Goal: Task Accomplishment & Management: Manage account settings

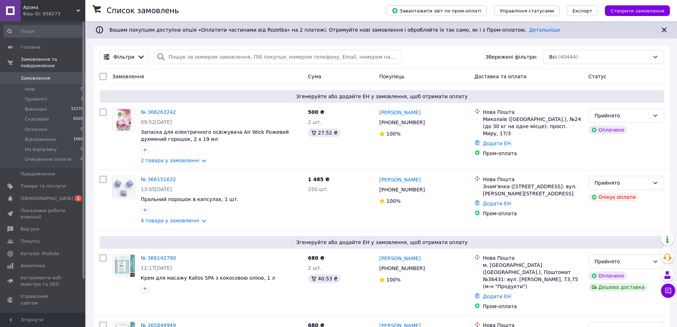
click at [36, 195] on span "[DEMOGRAPHIC_DATA]" at bounding box center [47, 198] width 53 height 6
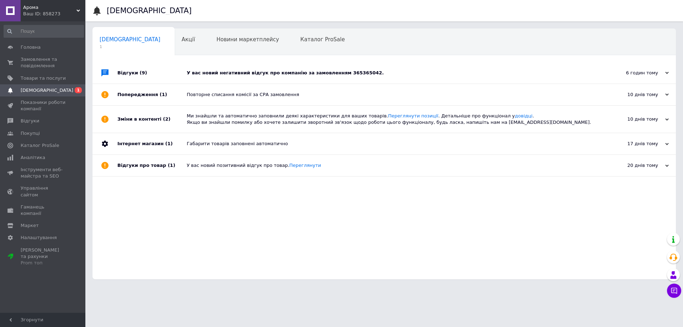
click at [284, 72] on div "У вас новий негативний відгук про компанію за замовленням 365365042." at bounding box center [392, 73] width 411 height 6
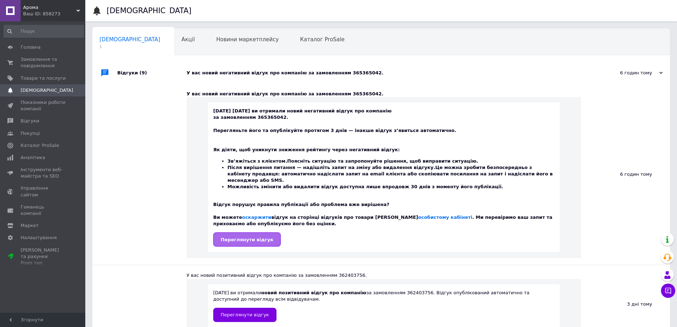
click at [259, 237] on span "Переглянути відгук" at bounding box center [247, 239] width 53 height 5
click at [32, 121] on span "Відгуки" at bounding box center [30, 121] width 18 height 6
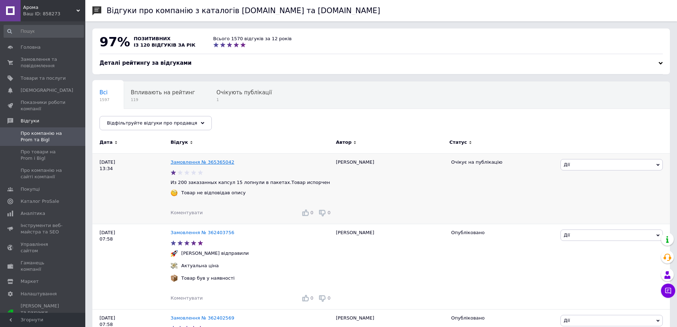
click at [220, 162] on link "Замовлення № 365365042" at bounding box center [203, 161] width 64 height 5
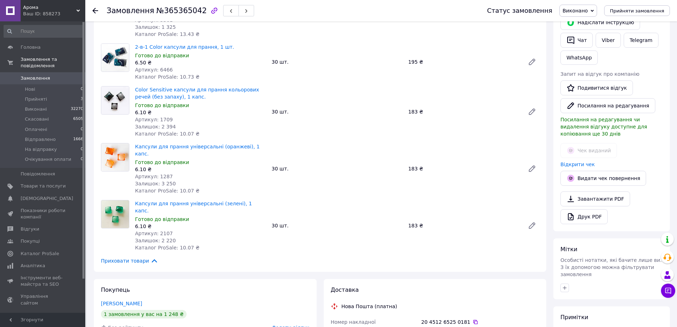
scroll to position [142, 0]
click at [610, 42] on link "Viber" at bounding box center [608, 40] width 25 height 15
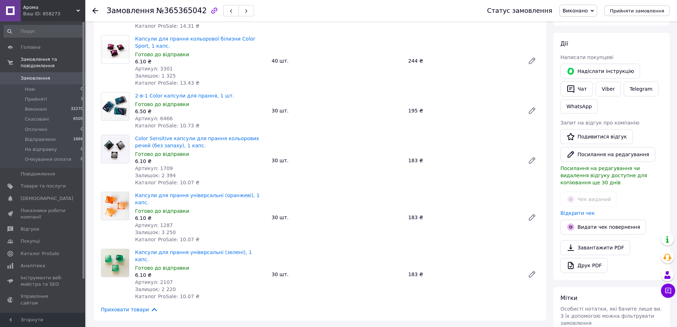
scroll to position [107, 0]
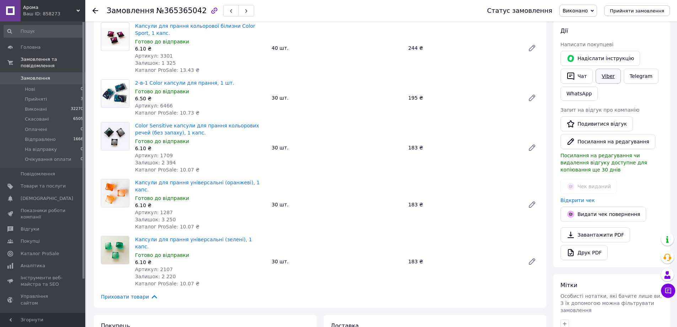
click at [606, 78] on link "Viber" at bounding box center [608, 76] width 25 height 15
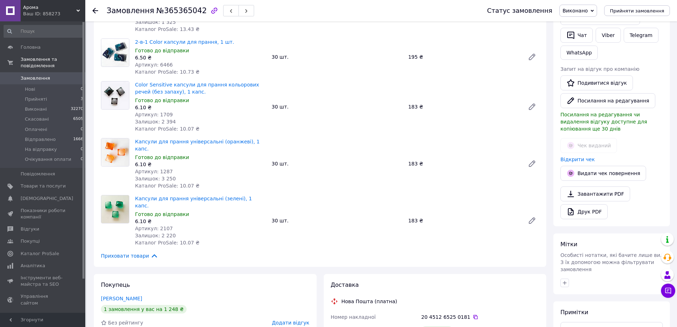
scroll to position [284, 0]
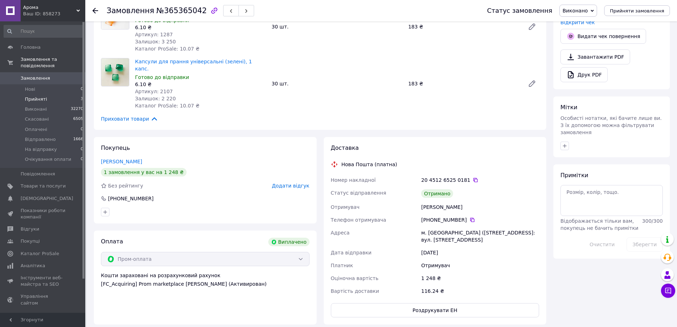
click at [39, 96] on span "Прийняті" at bounding box center [36, 99] width 22 height 6
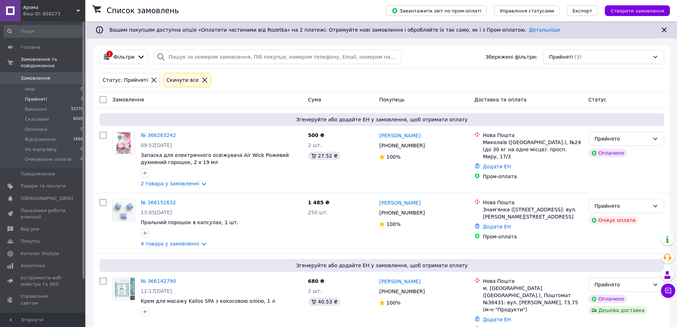
scroll to position [12, 0]
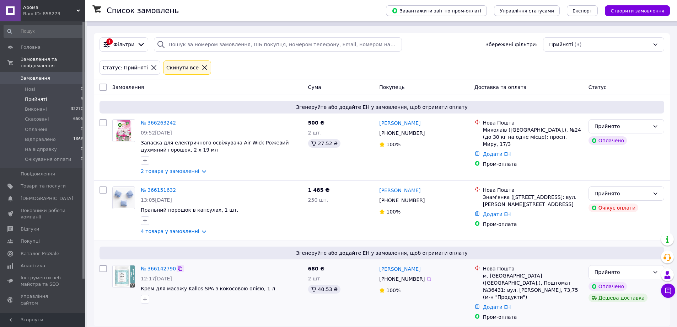
click at [178, 270] on icon at bounding box center [180, 268] width 4 height 4
click at [177, 189] on icon at bounding box center [180, 190] width 6 height 6
click at [607, 192] on div "Прийнято" at bounding box center [622, 194] width 55 height 8
click at [616, 258] on li "Очікування оплати" at bounding box center [626, 257] width 75 height 13
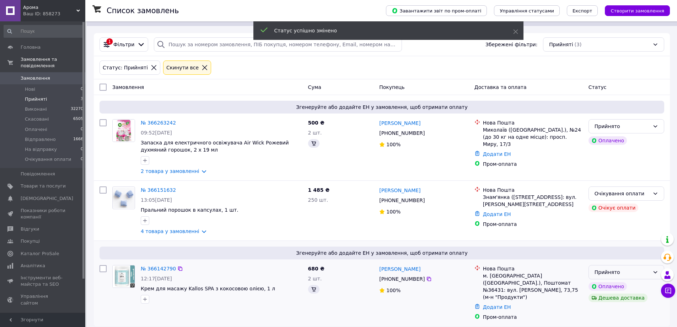
click at [614, 271] on div "Прийнято" at bounding box center [622, 272] width 55 height 8
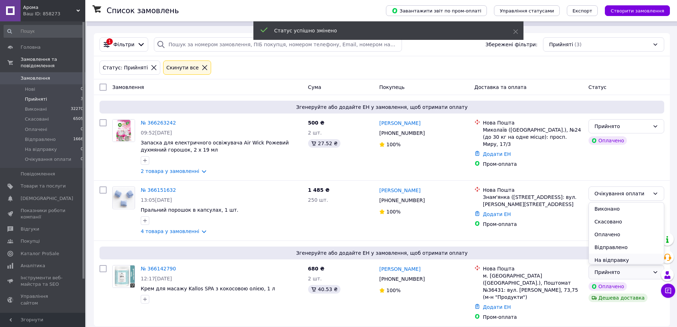
click at [610, 257] on li "На відправку" at bounding box center [626, 260] width 75 height 13
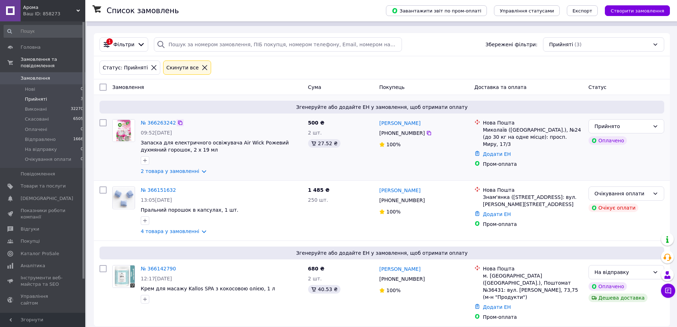
click at [177, 124] on icon at bounding box center [180, 123] width 6 height 6
click at [464, 324] on div "Список замовлень Завантажити звіт по пром-оплаті Управління статусами Експорт С…" at bounding box center [382, 171] width 591 height 324
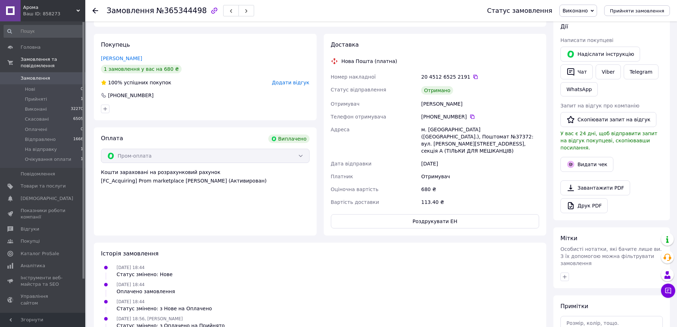
scroll to position [142, 0]
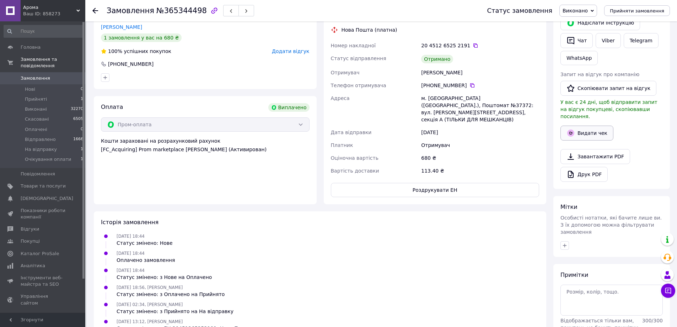
click at [582, 127] on button "Видати чек" at bounding box center [587, 133] width 53 height 15
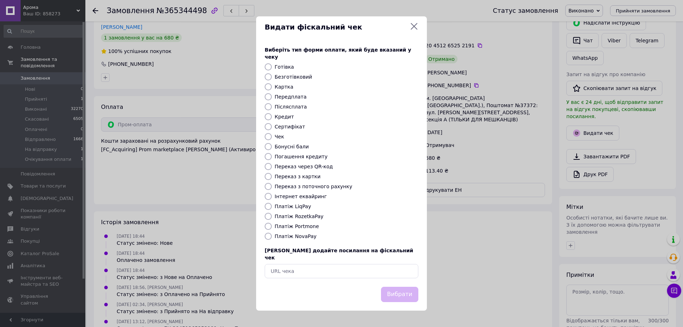
click at [415, 30] on icon at bounding box center [414, 26] width 9 height 9
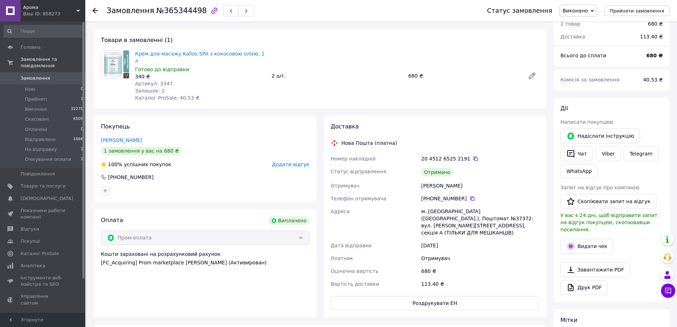
scroll to position [0, 0]
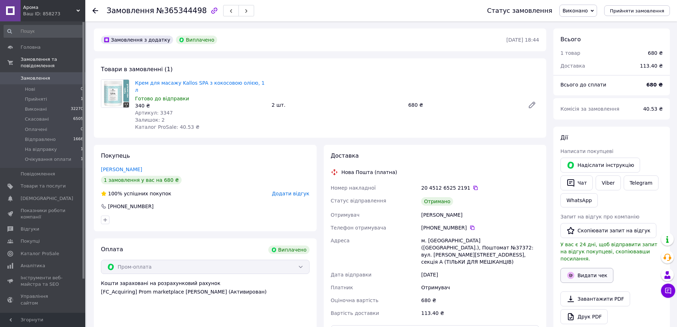
click at [590, 269] on button "Видати чек" at bounding box center [587, 275] width 53 height 15
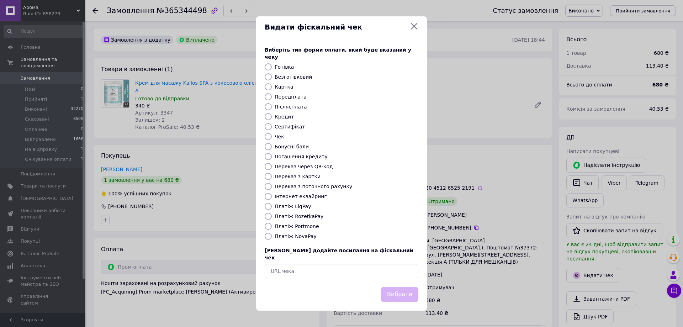
click at [285, 77] on label "Безготівковий" at bounding box center [292, 77] width 37 height 6
click at [272, 77] on input "Безготівковий" at bounding box center [268, 76] width 7 height 7
radio input "true"
click at [292, 109] on label "Післясплата" at bounding box center [290, 107] width 32 height 6
click at [272, 109] on input "Післясплата" at bounding box center [268, 106] width 7 height 7
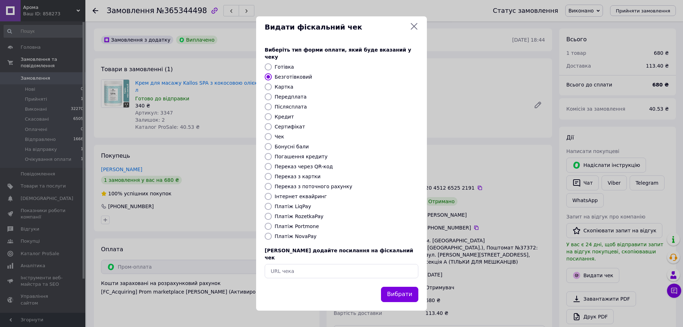
radio input "true"
click at [287, 81] on div "Виберіть тип форми оплати, який буде вказаний у чеку Готівка Безготівковий Карт…" at bounding box center [341, 162] width 171 height 249
click at [290, 79] on label "Безготівковий" at bounding box center [292, 77] width 37 height 6
click at [272, 79] on input "Безготівковий" at bounding box center [268, 76] width 7 height 7
radio input "true"
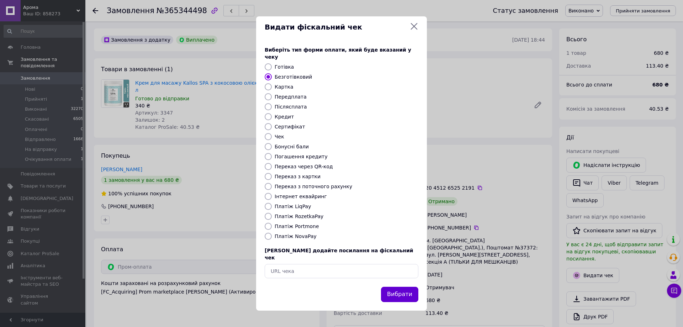
click at [404, 287] on button "Вибрати" at bounding box center [399, 294] width 37 height 15
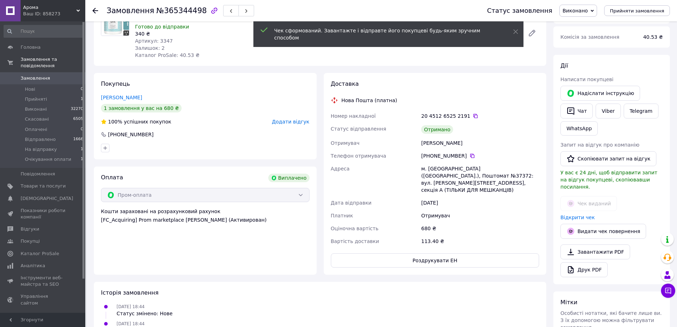
scroll to position [107, 0]
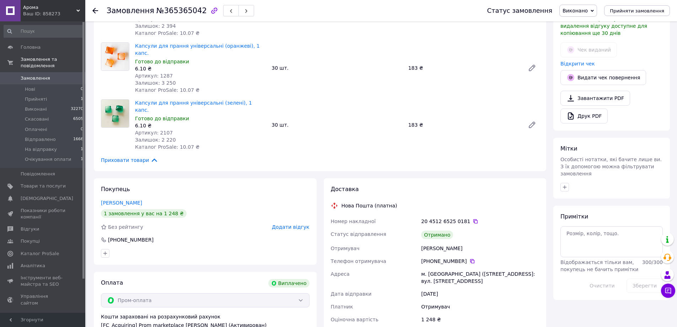
scroll to position [36, 0]
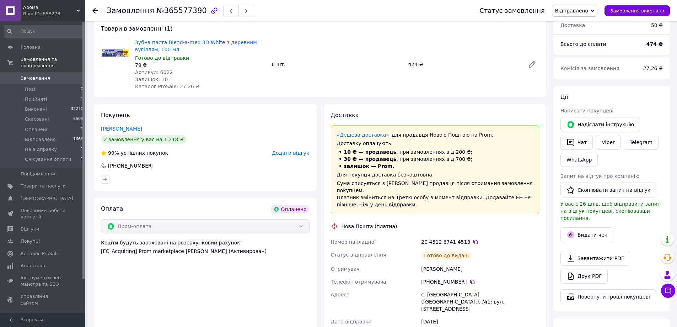
scroll to position [71, 0]
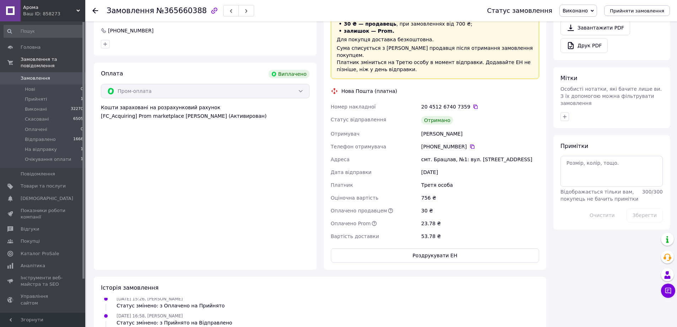
scroll to position [444, 0]
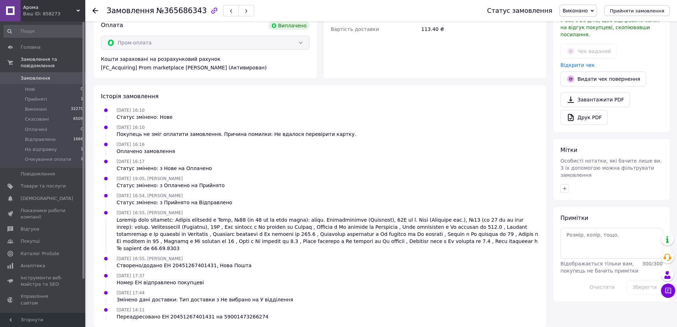
scroll to position [82, 0]
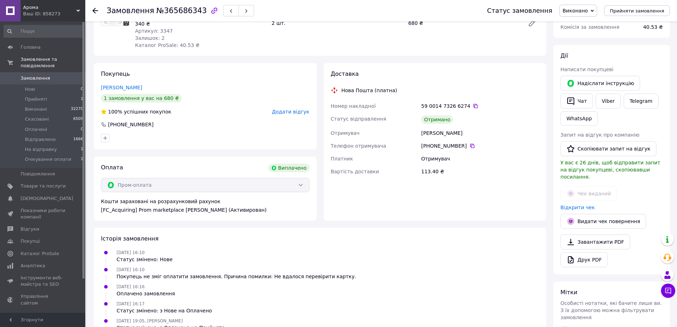
click at [97, 7] on div at bounding box center [95, 10] width 6 height 7
